Goal: Navigation & Orientation: Find specific page/section

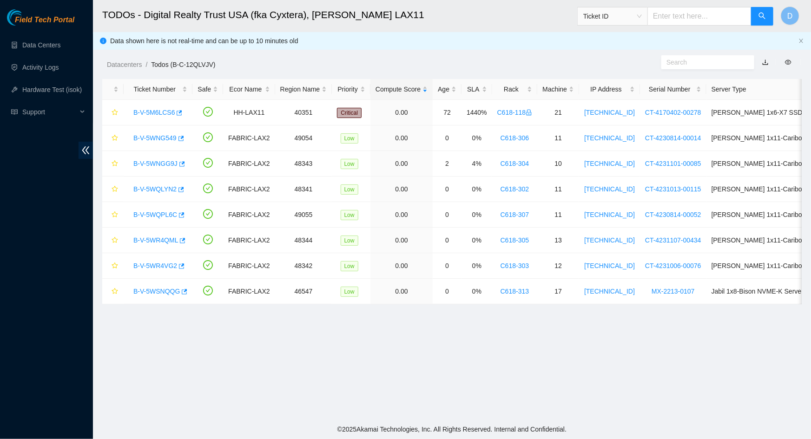
click at [432, 353] on main "TODOs - Digital Realty Trust USA (fka Cyxtera), [PERSON_NAME] LAX11 Ticket ID D…" at bounding box center [452, 209] width 718 height 419
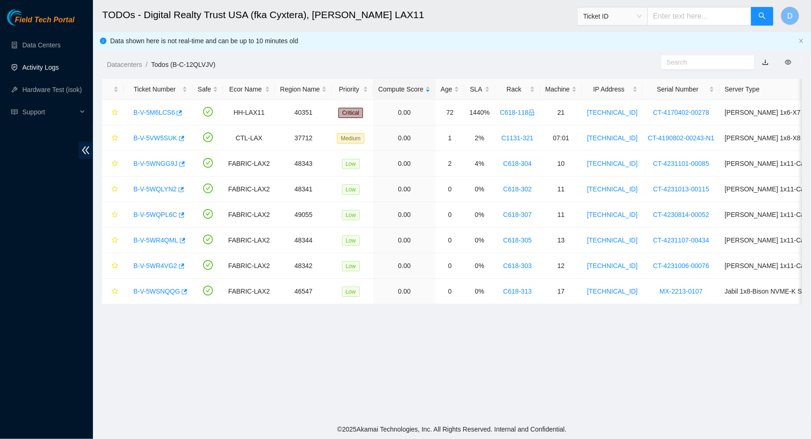
click at [58, 67] on link "Activity Logs" at bounding box center [40, 67] width 37 height 7
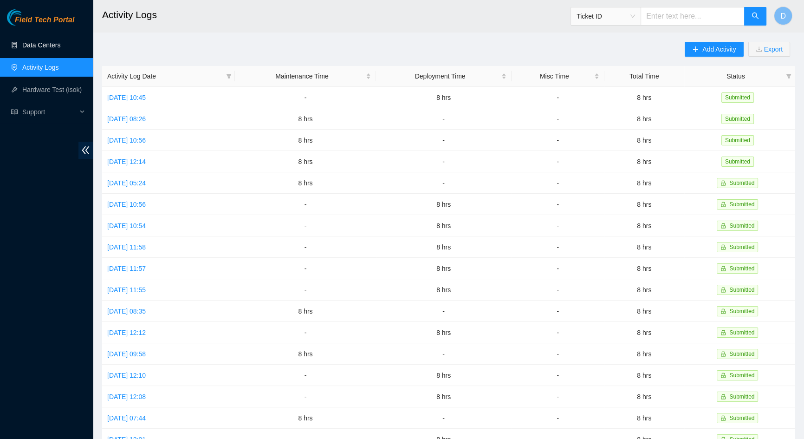
click at [53, 41] on link "Data Centers" at bounding box center [41, 44] width 38 height 7
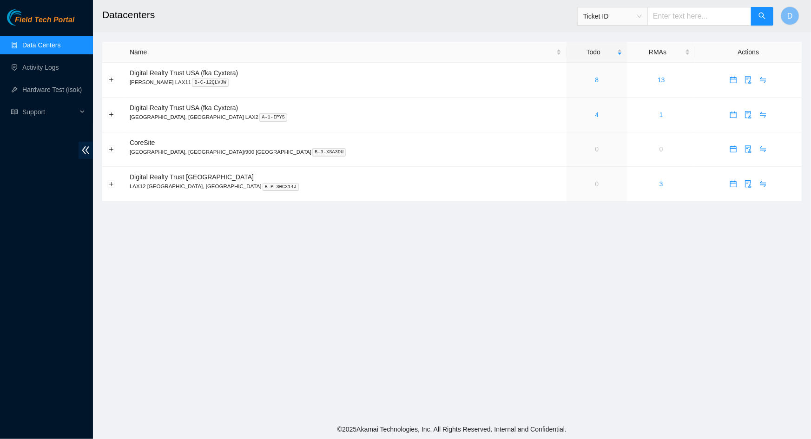
click at [50, 47] on link "Data Centers" at bounding box center [41, 44] width 38 height 7
click at [314, 265] on main "Datacenters Ticket ID D Name Todo RMAs Actions Digital Realty Trust USA (fka Cy…" at bounding box center [452, 209] width 718 height 419
click at [595, 79] on link "8" at bounding box center [597, 79] width 4 height 7
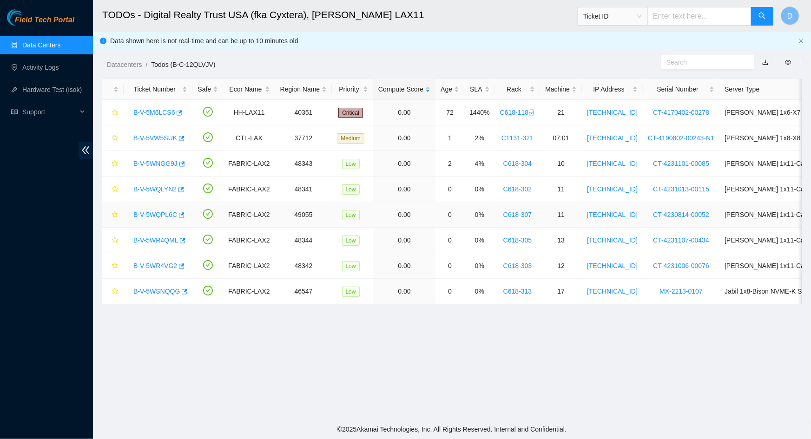
click at [154, 216] on link "B-V-5WQPL6C" at bounding box center [155, 214] width 44 height 7
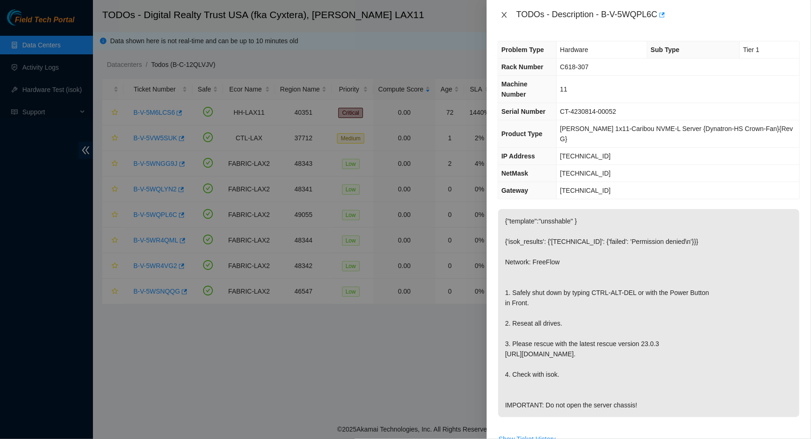
click at [505, 15] on icon "close" at bounding box center [503, 14] width 7 height 7
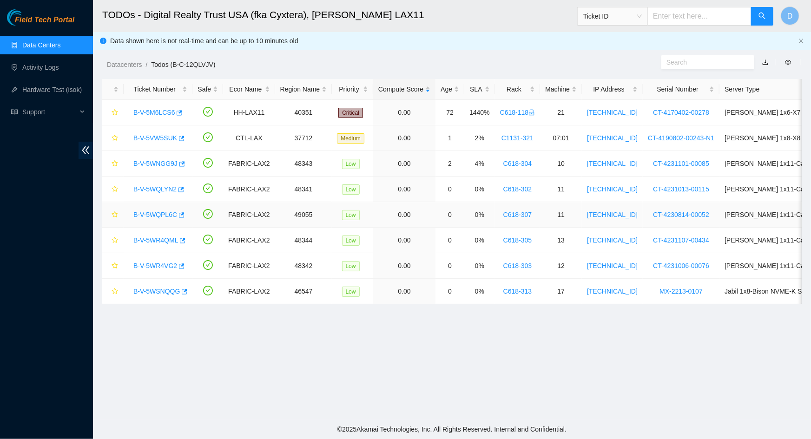
click at [148, 215] on link "B-V-5WQPL6C" at bounding box center [155, 214] width 44 height 7
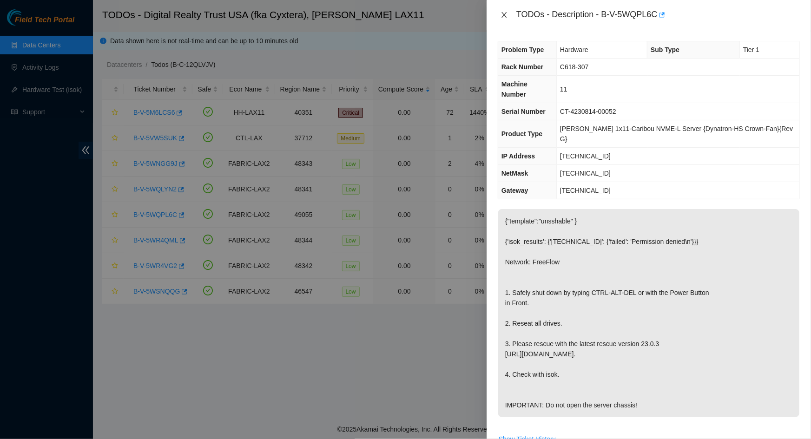
click at [502, 14] on icon "close" at bounding box center [503, 14] width 7 height 7
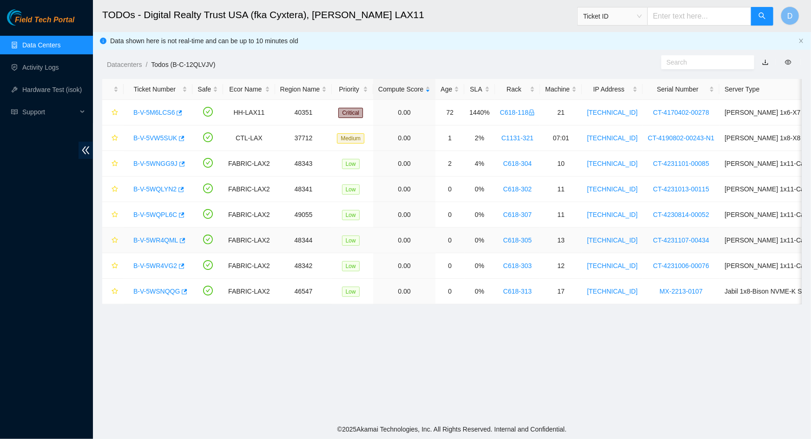
click at [153, 238] on link "B-V-5WR4QML" at bounding box center [155, 239] width 45 height 7
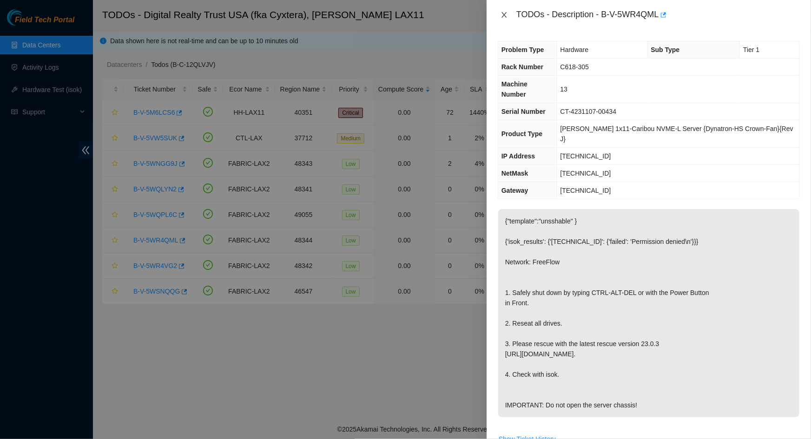
click at [505, 15] on icon "close" at bounding box center [503, 15] width 5 height 6
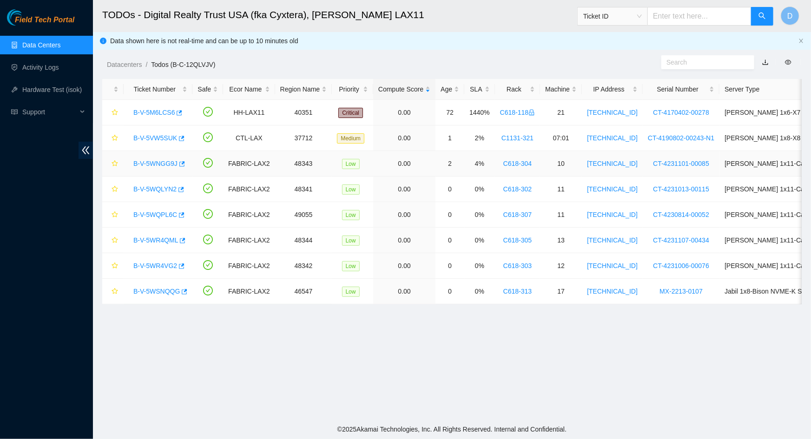
click at [156, 164] on link "B-V-5WNGG9J" at bounding box center [155, 163] width 44 height 7
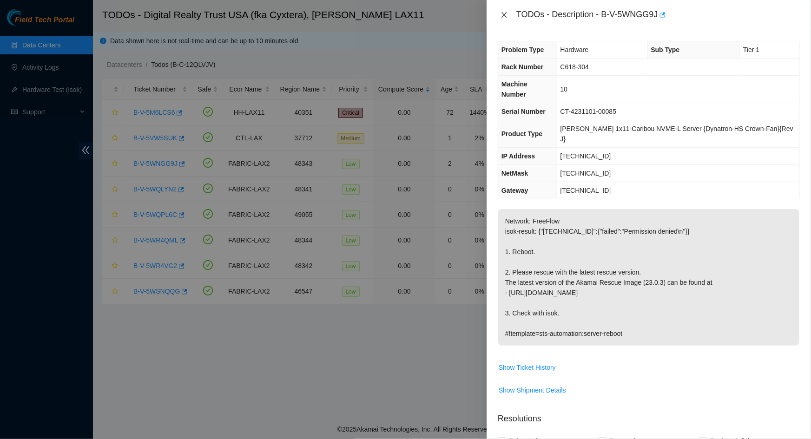
click at [502, 13] on icon "close" at bounding box center [503, 14] width 7 height 7
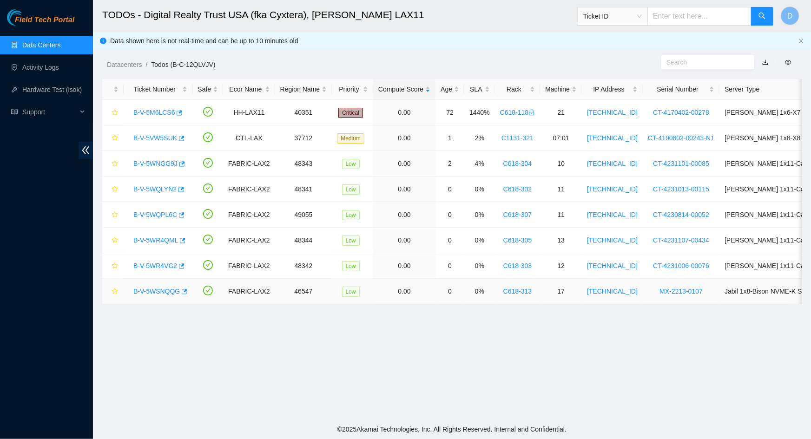
click at [157, 292] on link "B-V-5WSNQQG" at bounding box center [156, 291] width 46 height 7
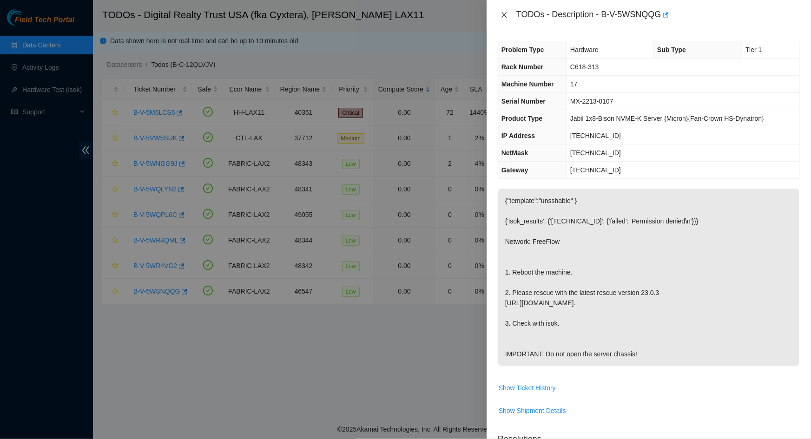
click at [506, 15] on icon "close" at bounding box center [503, 14] width 7 height 7
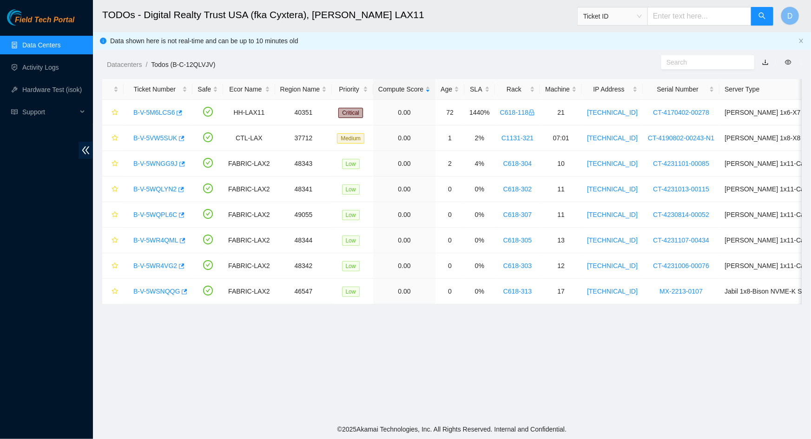
click at [418, 15] on h2 "TODOs - Digital Realty Trust USA (fka Cyxtera), [PERSON_NAME] LAX11" at bounding box center [379, 15] width 555 height 30
click at [42, 41] on link "Data Centers" at bounding box center [41, 44] width 38 height 7
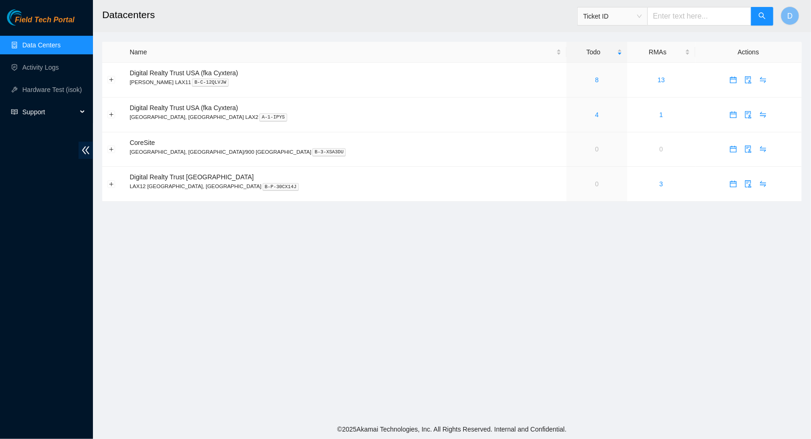
click at [55, 111] on span "Support" at bounding box center [49, 112] width 55 height 19
